Goal: Transaction & Acquisition: Book appointment/travel/reservation

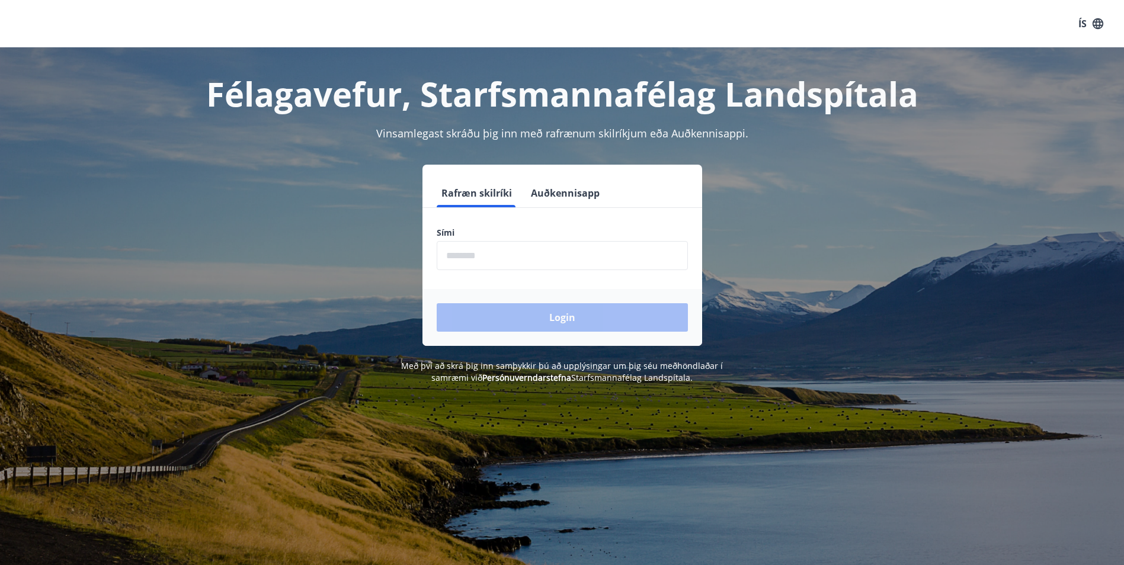
click at [454, 254] on input "phone" at bounding box center [562, 255] width 251 height 29
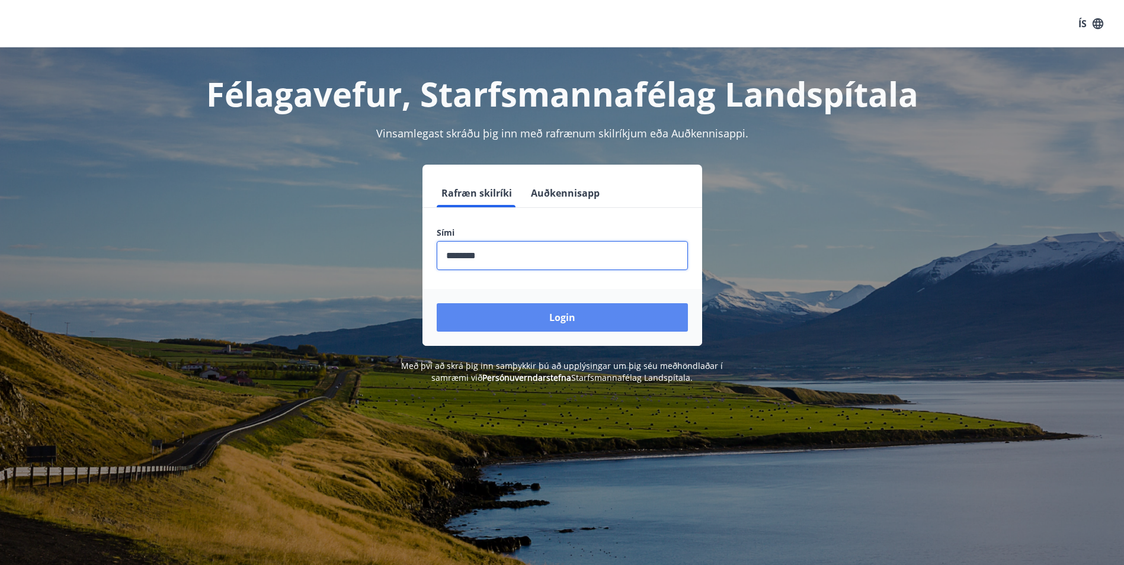
type input "********"
click at [510, 318] on button "Login" at bounding box center [562, 317] width 251 height 28
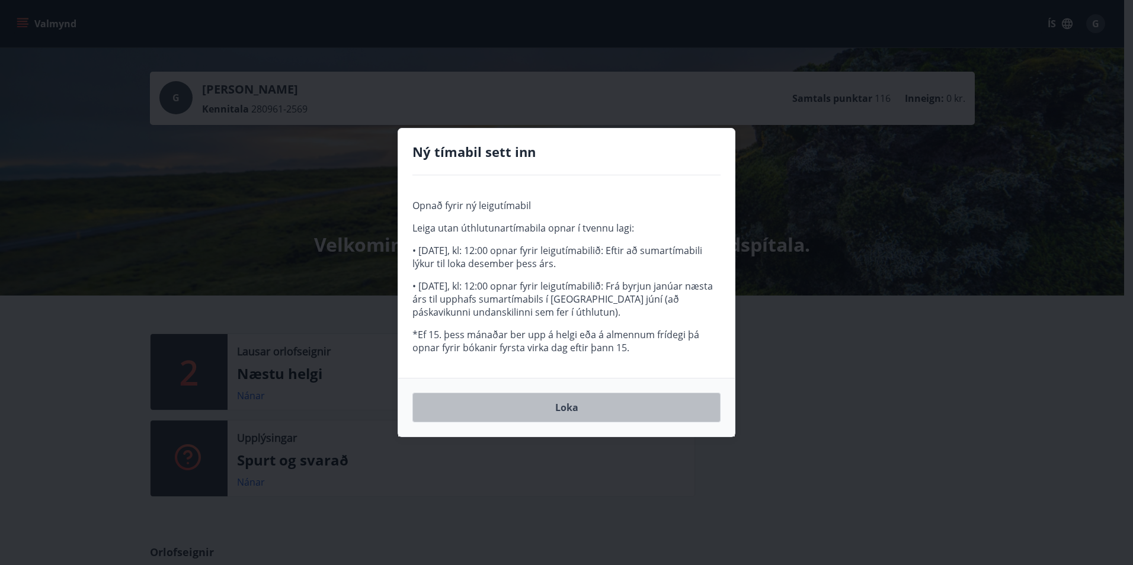
click at [557, 408] on button "Loka" at bounding box center [567, 408] width 308 height 30
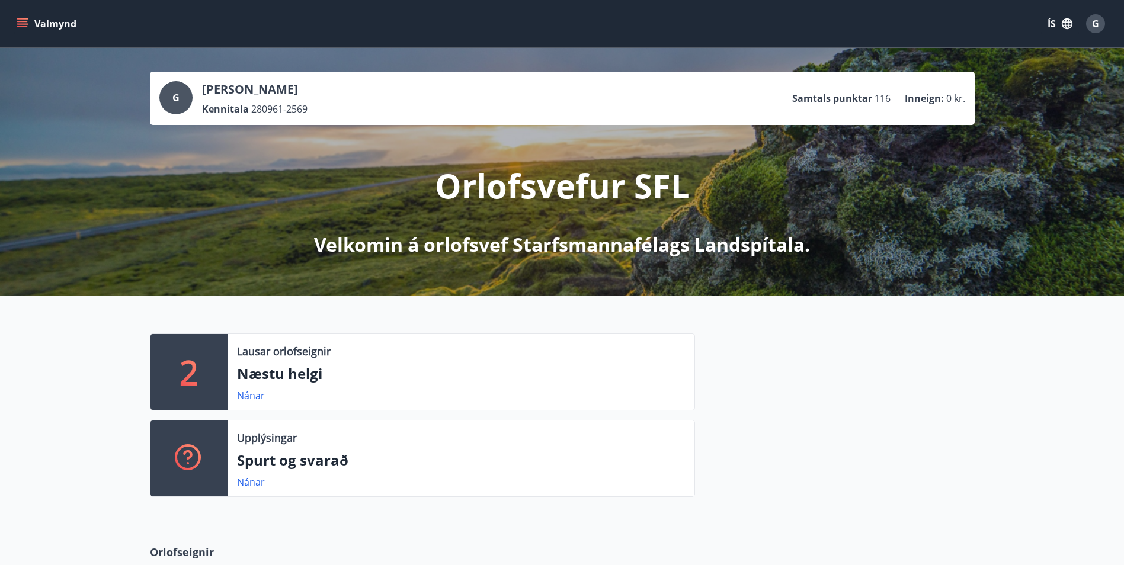
click at [20, 22] on icon "menu" at bounding box center [22, 21] width 11 height 1
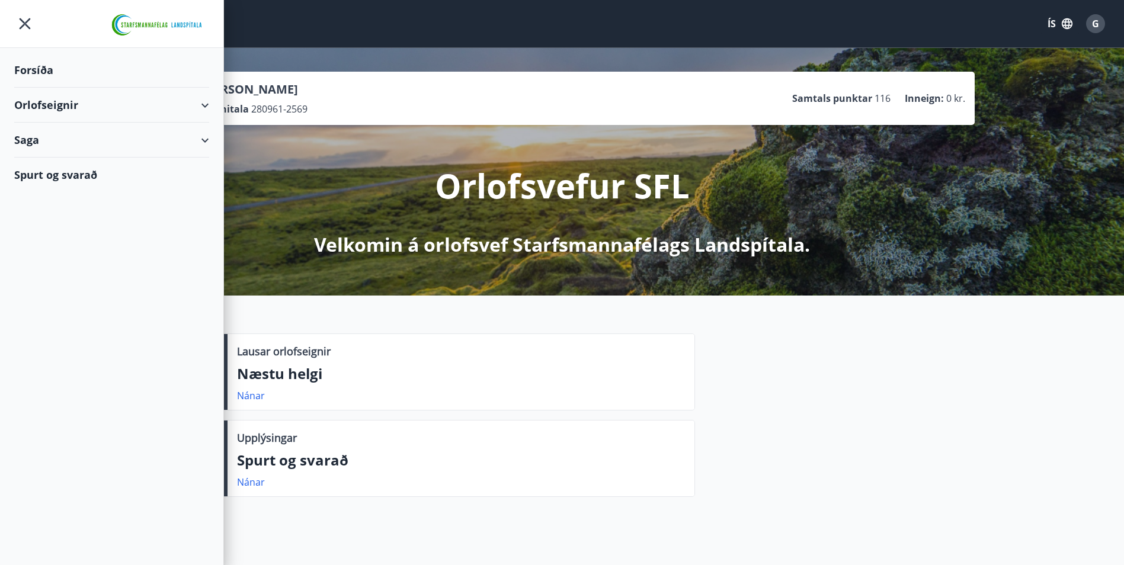
click at [206, 105] on div "Orlofseignir" at bounding box center [111, 105] width 195 height 35
click at [52, 135] on div "Framboð" at bounding box center [112, 135] width 176 height 25
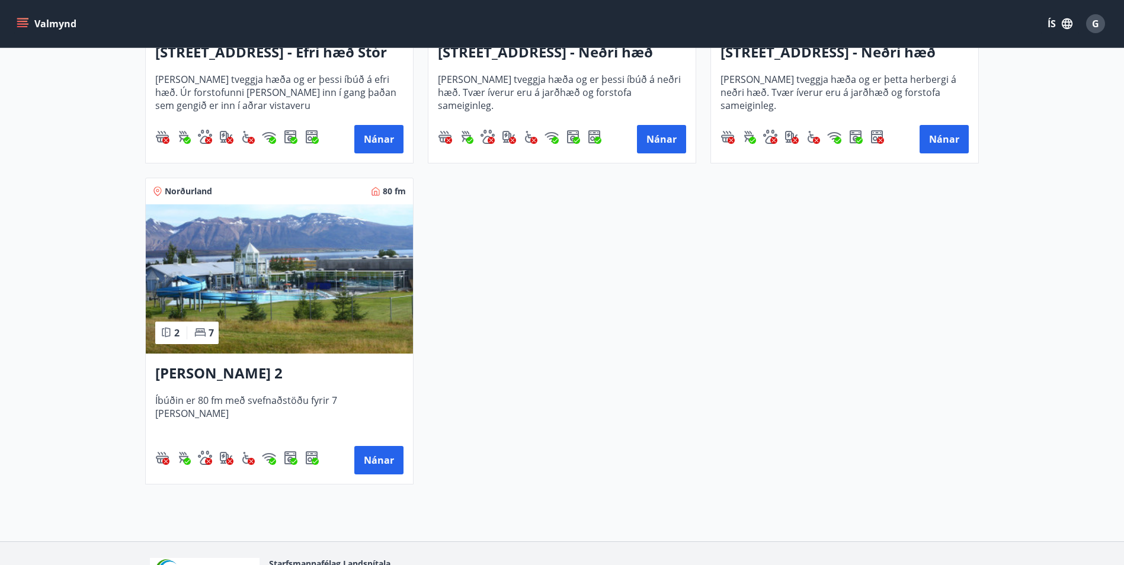
scroll to position [1719, 0]
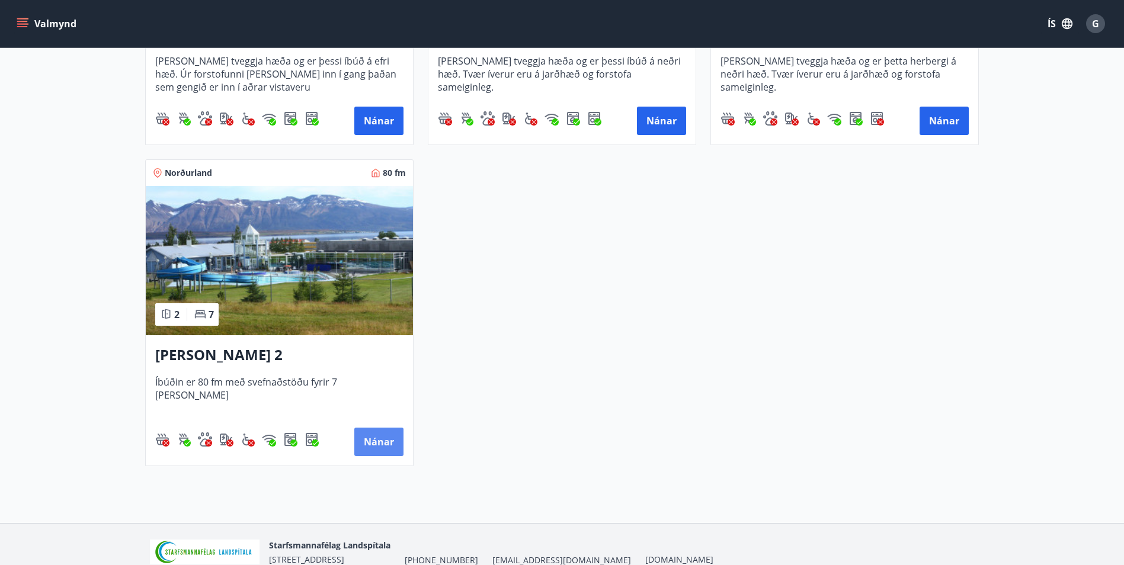
click at [380, 440] on button "Nánar" at bounding box center [378, 442] width 49 height 28
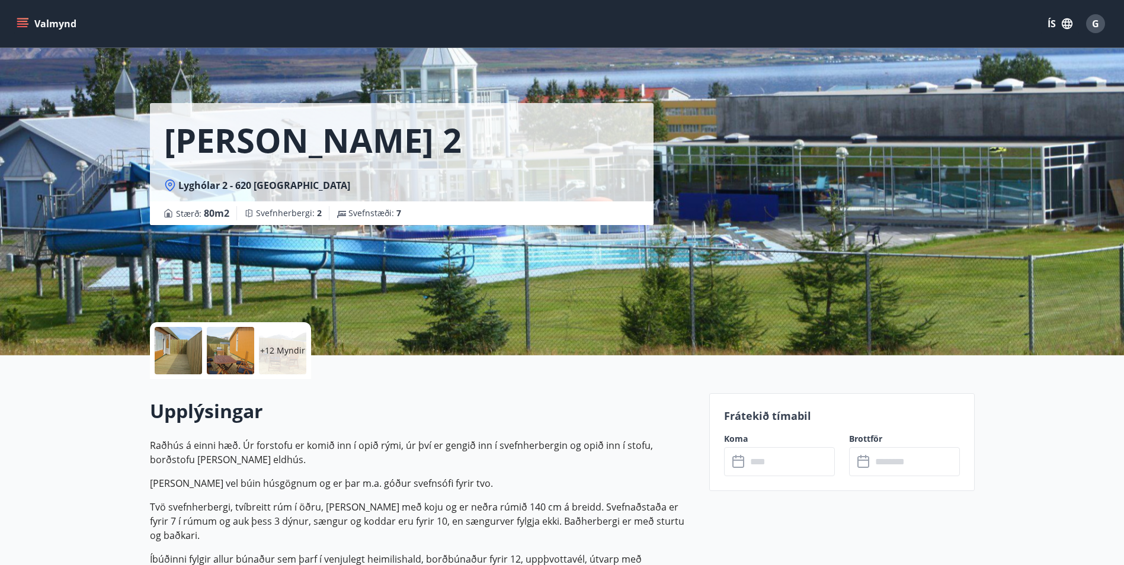
click at [172, 350] on div at bounding box center [178, 350] width 47 height 47
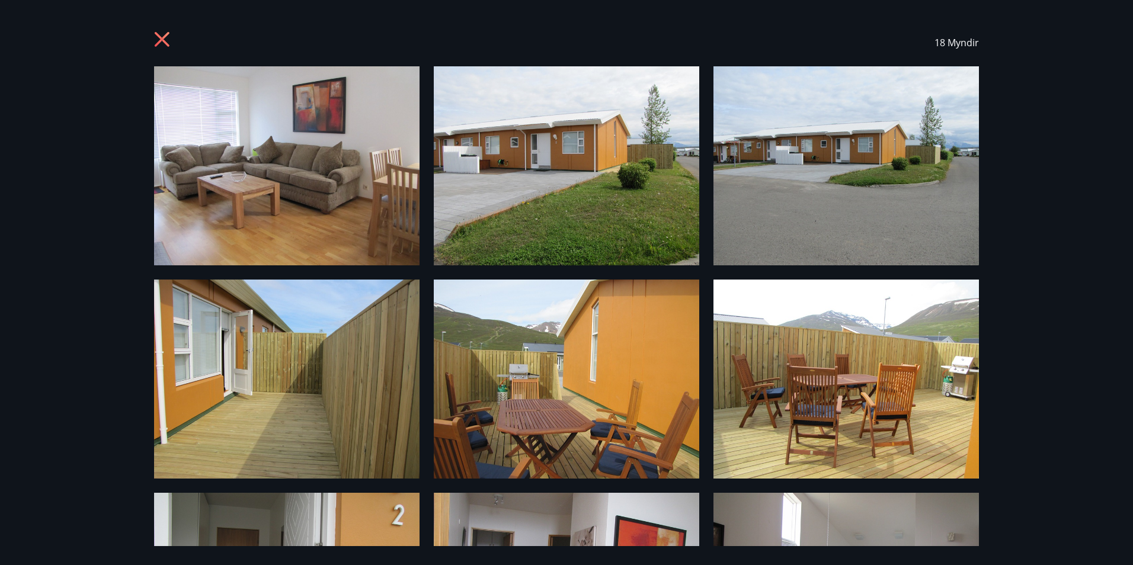
click at [156, 40] on icon at bounding box center [163, 40] width 19 height 19
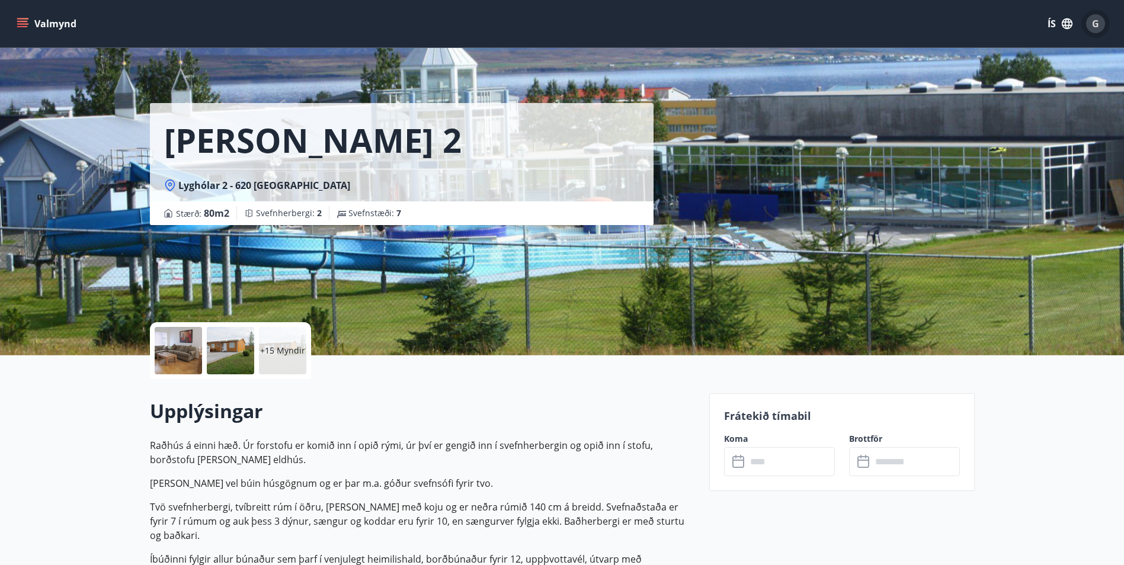
click at [1094, 20] on span "G" at bounding box center [1095, 23] width 7 height 13
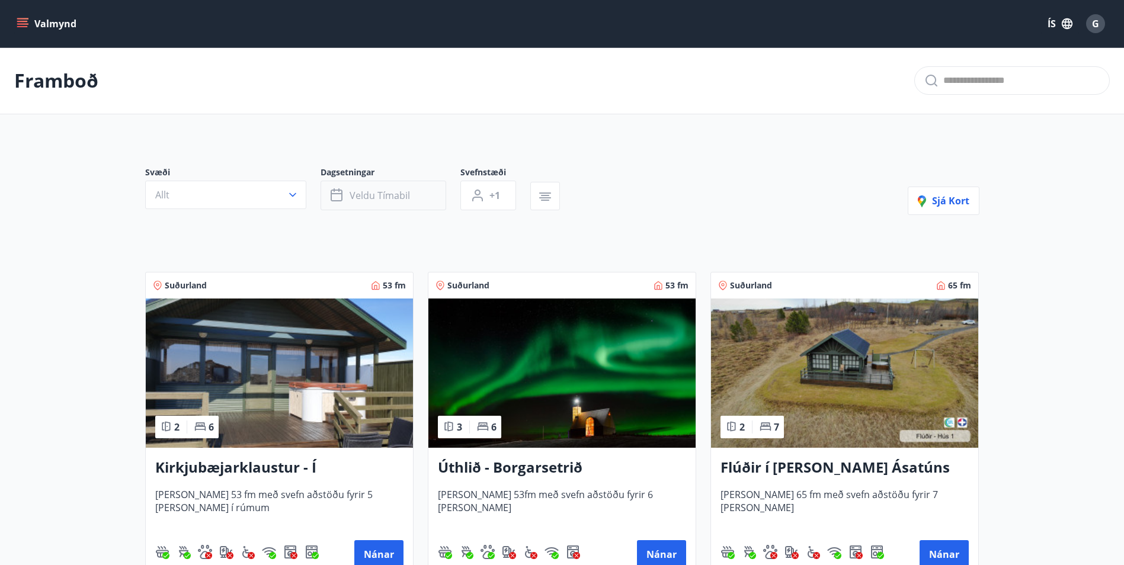
click at [363, 196] on span "Veldu tímabil" at bounding box center [380, 195] width 60 height 13
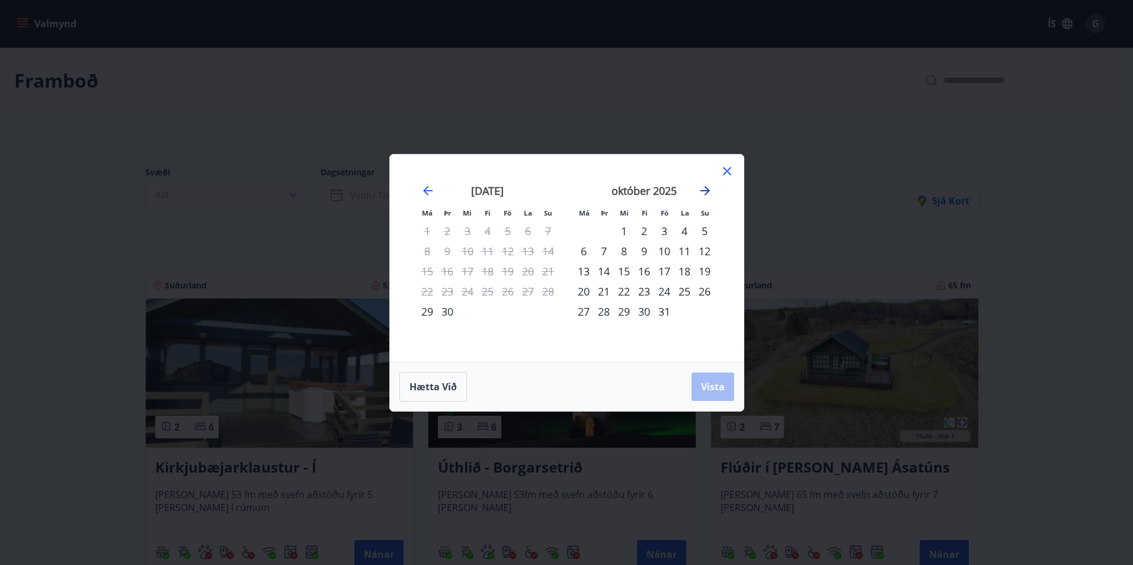
click at [706, 190] on icon "Move forward to switch to the next month." at bounding box center [705, 190] width 9 height 9
click at [705, 190] on icon "Move forward to switch to the next month." at bounding box center [705, 191] width 14 height 14
click at [705, 189] on icon "Move forward to switch to the next month." at bounding box center [705, 191] width 14 height 14
click at [705, 188] on icon "Move forward to switch to the next month." at bounding box center [705, 191] width 14 height 14
click at [583, 248] on div "2" at bounding box center [584, 251] width 20 height 20
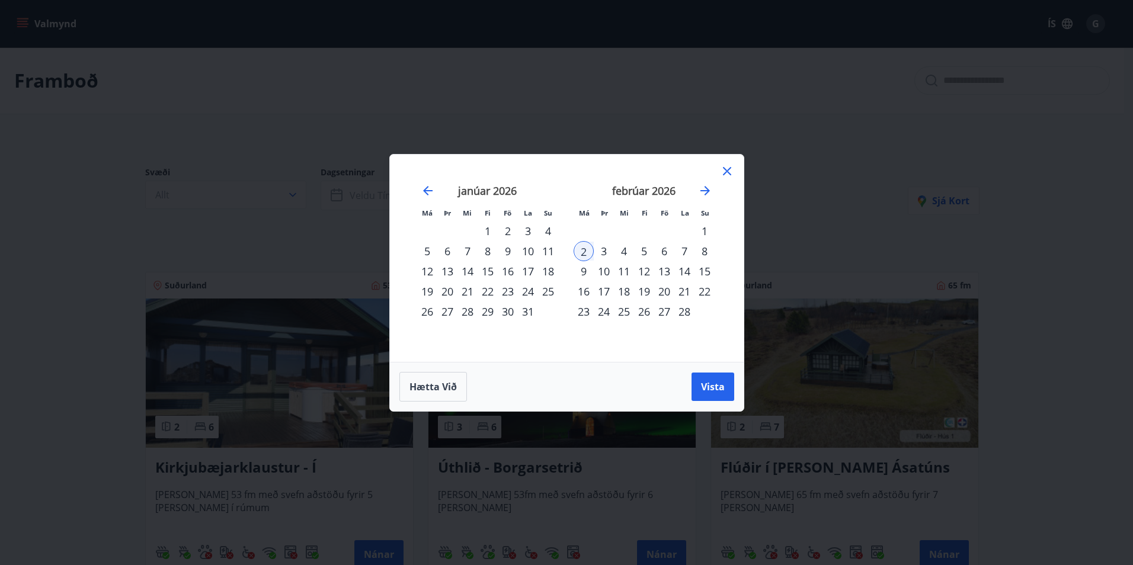
click at [582, 251] on div "2" at bounding box center [584, 251] width 20 height 20
click at [709, 381] on span "Vista" at bounding box center [713, 387] width 24 height 13
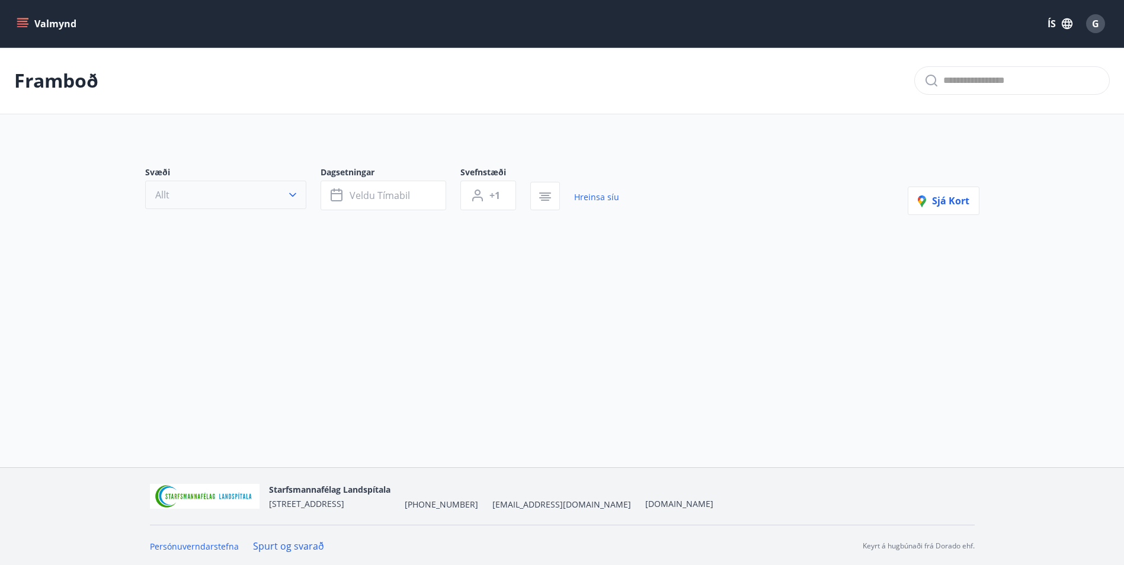
click at [287, 193] on icon "button" at bounding box center [293, 195] width 12 height 12
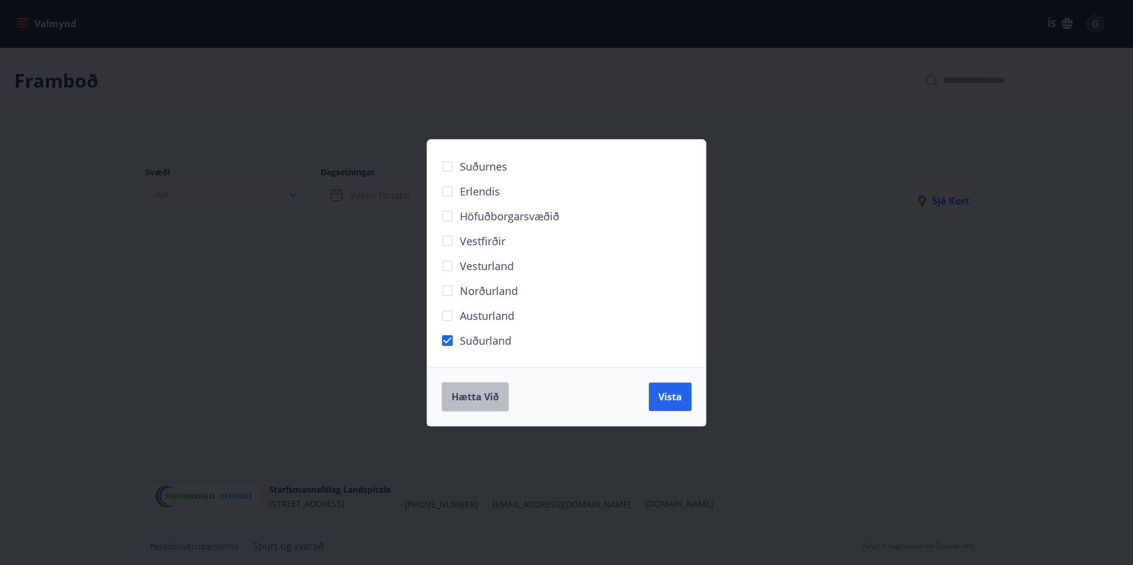
click at [474, 398] on span "Hætta við" at bounding box center [475, 397] width 47 height 13
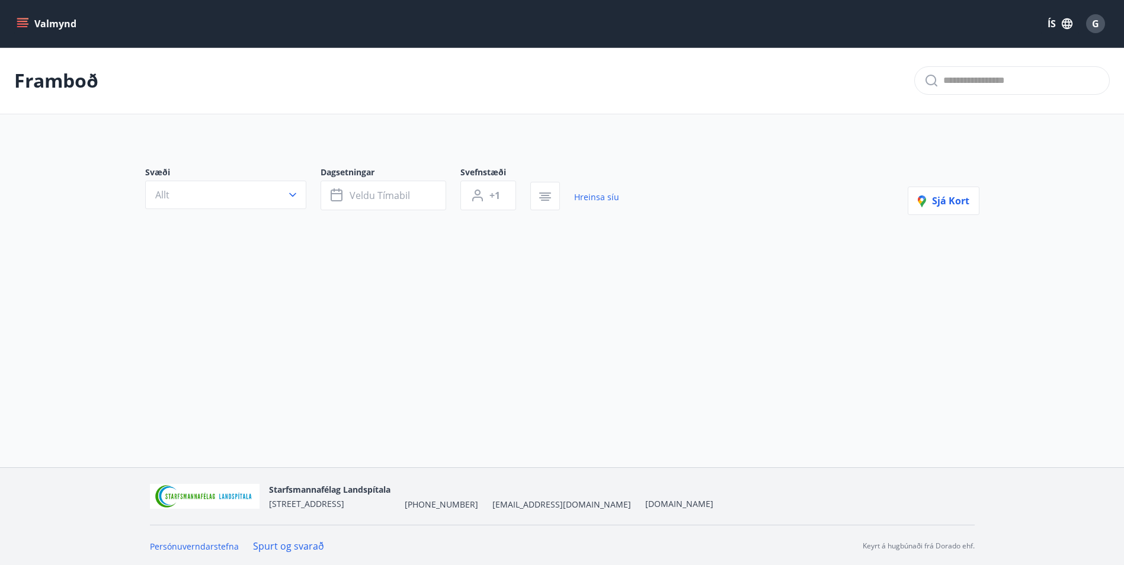
click at [692, 257] on div "Svæði Allt Dagsetningar Veldu tímabil Svefnstæði +1 Hreinsa síu Sjá kort" at bounding box center [563, 209] width 854 height 143
click at [1097, 20] on span "G" at bounding box center [1095, 23] width 7 height 13
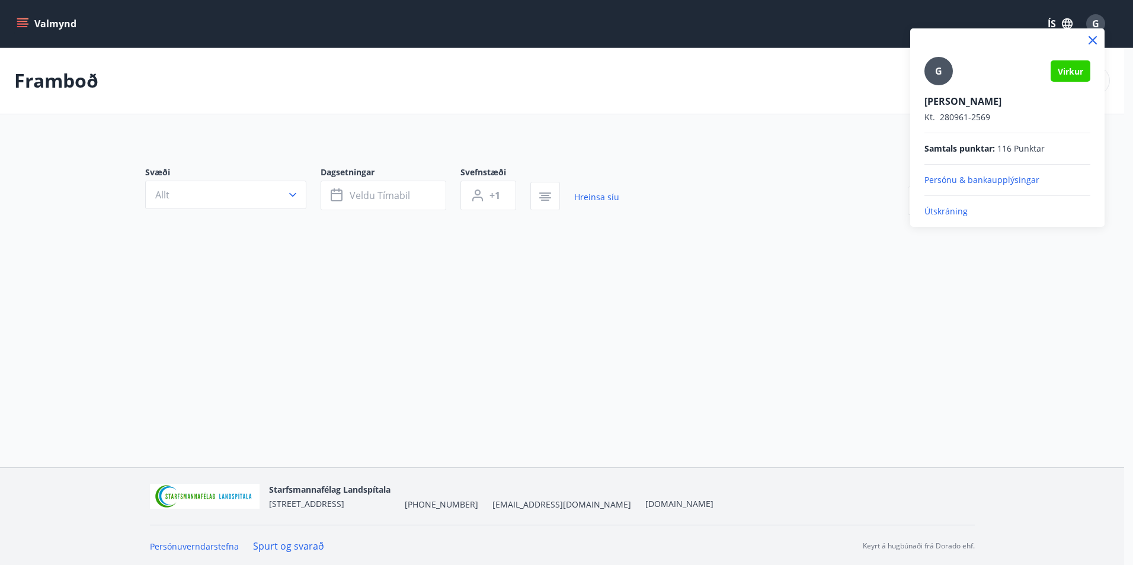
click at [934, 209] on p "Útskráning" at bounding box center [1008, 212] width 166 height 12
